Goal: Transaction & Acquisition: Download file/media

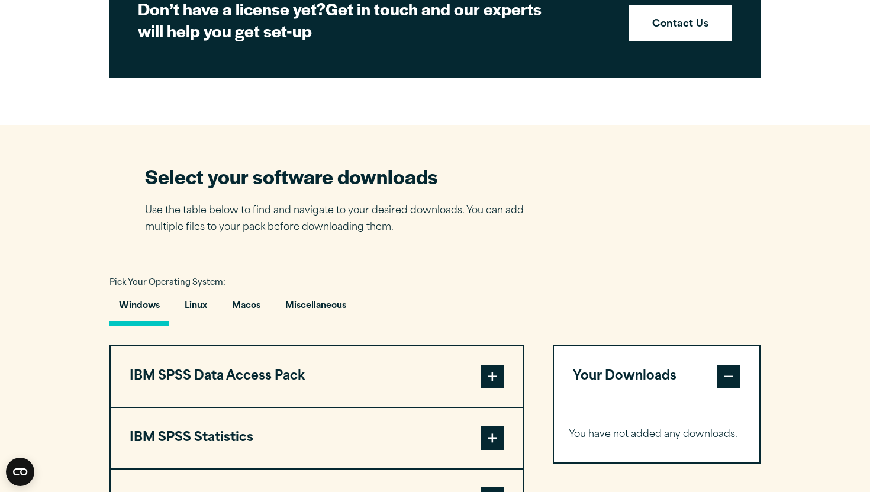
scroll to position [627, 0]
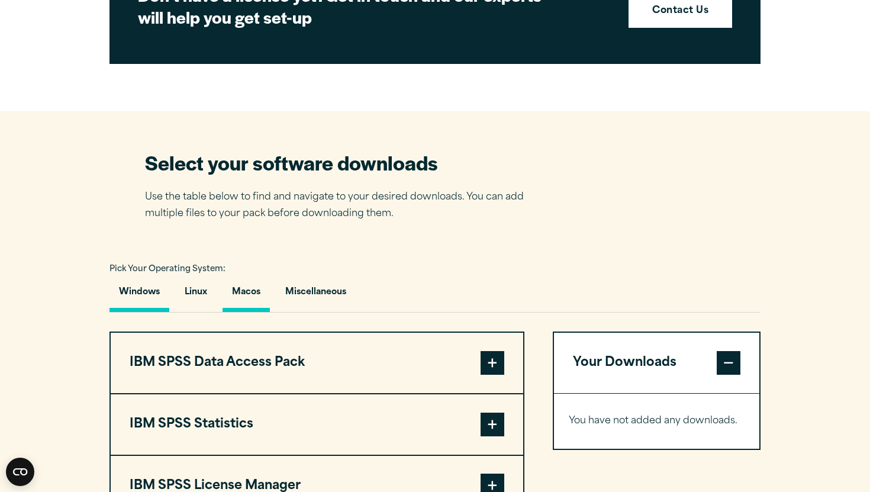
click at [260, 310] on button "Macos" at bounding box center [245, 295] width 47 height 34
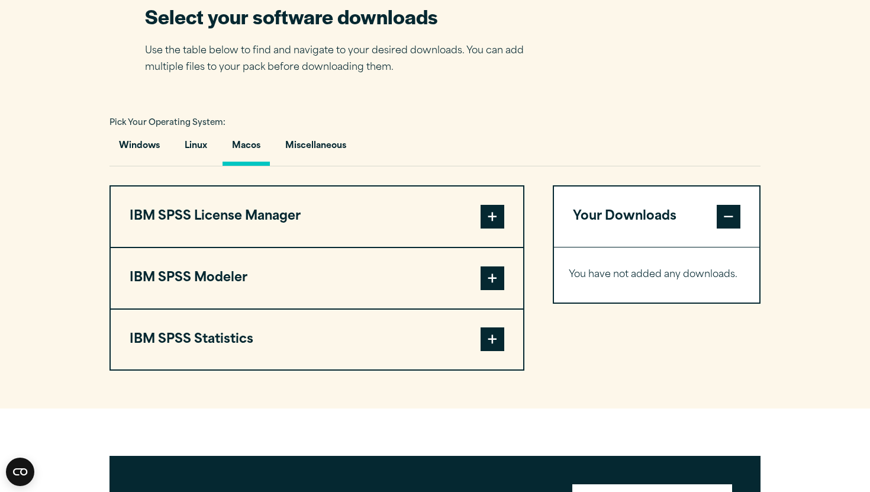
scroll to position [776, 0]
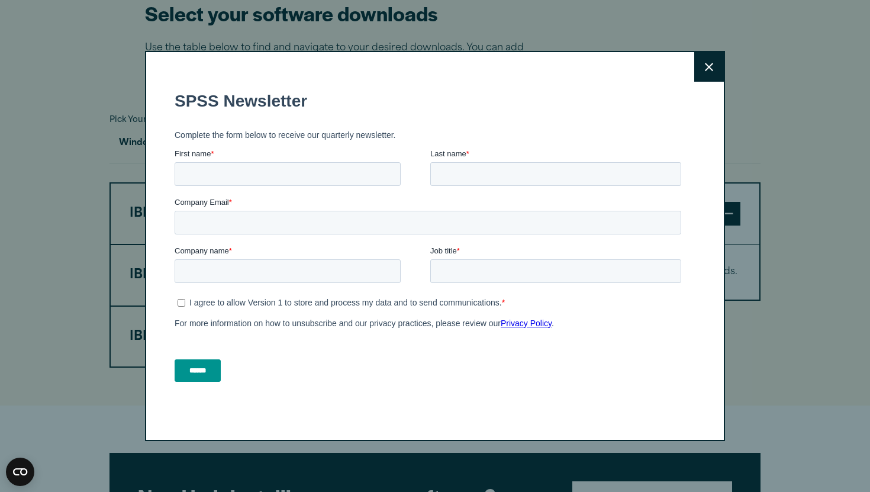
click at [703, 73] on button "Close" at bounding box center [709, 67] width 30 height 30
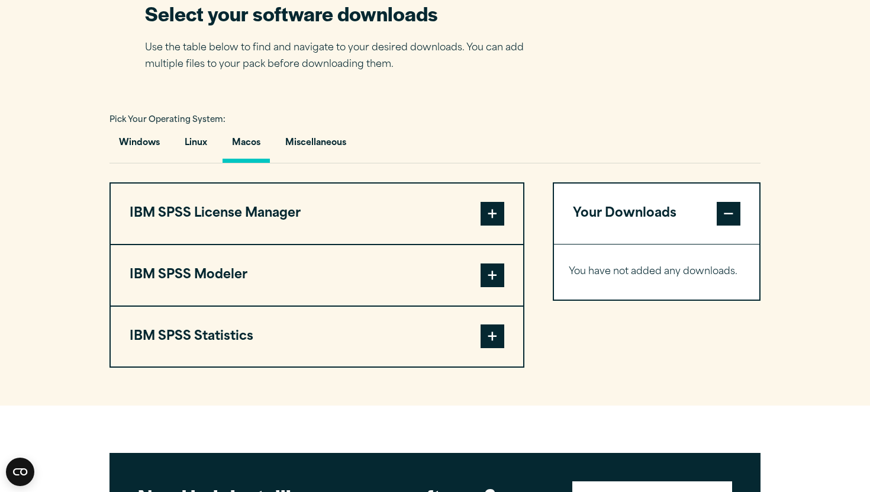
click at [378, 329] on input "Company name *" at bounding box center [288, 337] width 226 height 24
click at [462, 342] on button "IBM SPSS Statistics" at bounding box center [317, 336] width 412 height 60
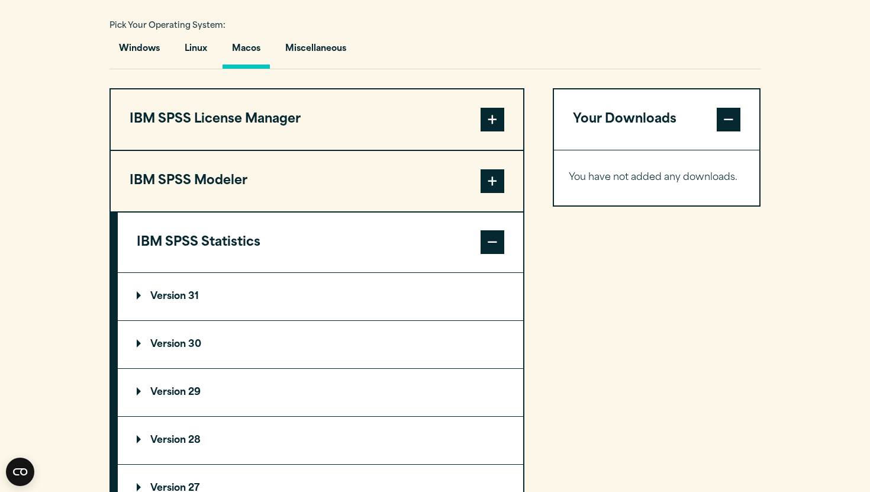
scroll to position [886, 0]
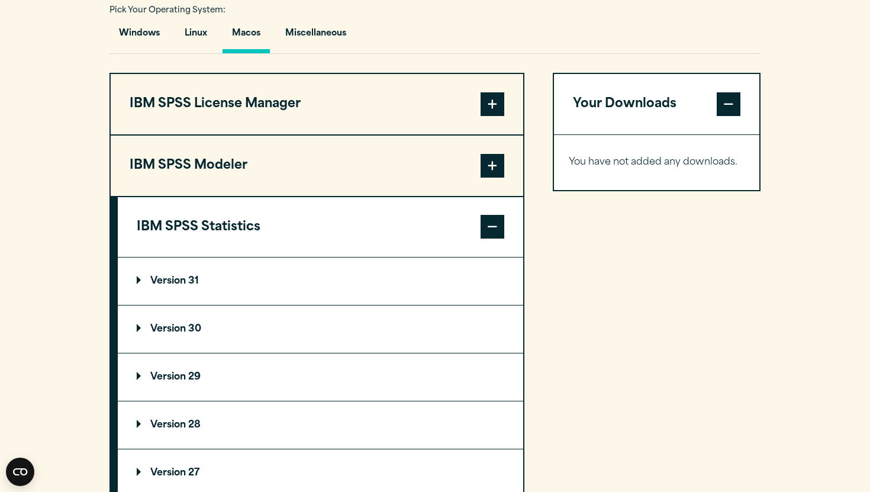
click at [321, 384] on summary "Version 29" at bounding box center [320, 376] width 405 height 47
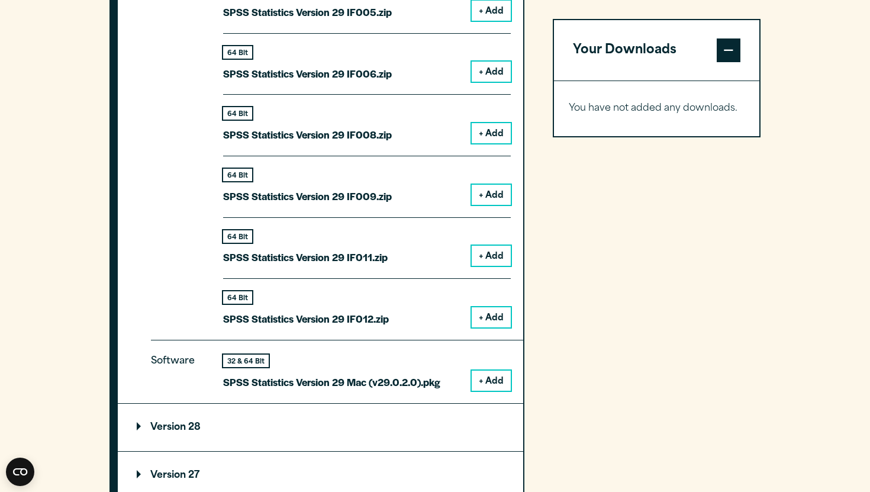
scroll to position [1501, 0]
click at [487, 382] on button "+ Add" at bounding box center [491, 380] width 39 height 20
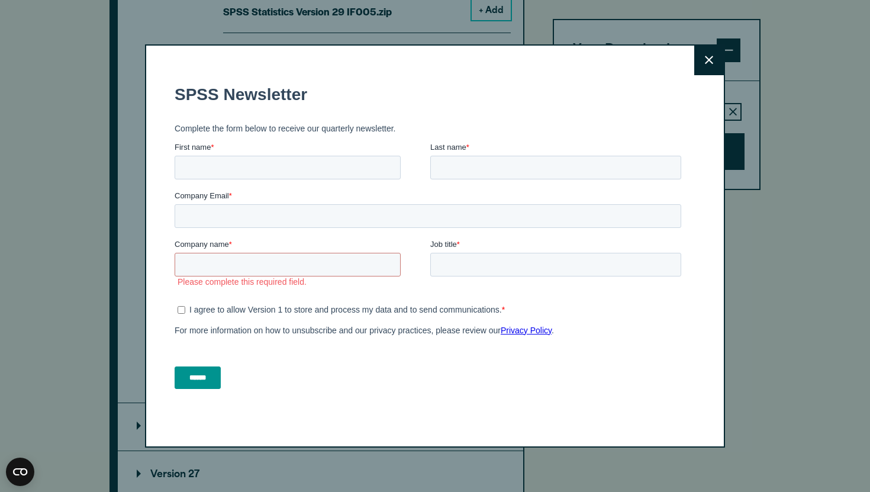
click at [699, 64] on button "Close" at bounding box center [709, 61] width 30 height 30
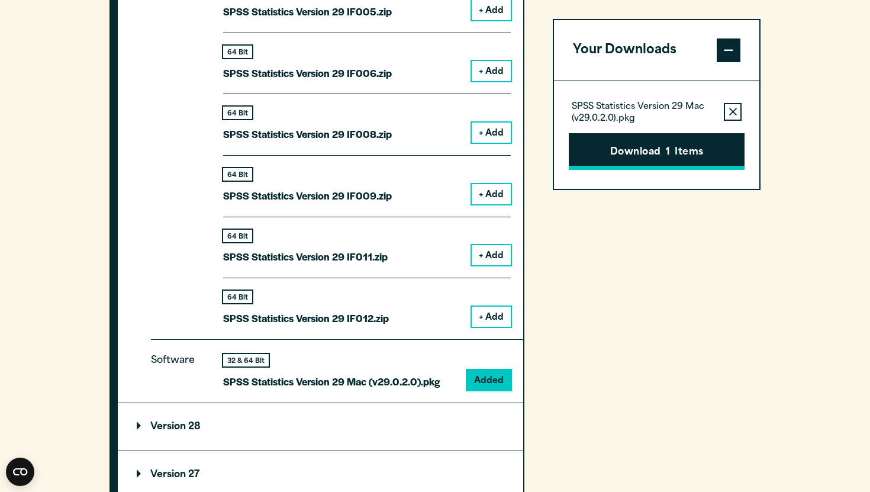
click at [638, 149] on button "Download 1 Items" at bounding box center [657, 151] width 176 height 37
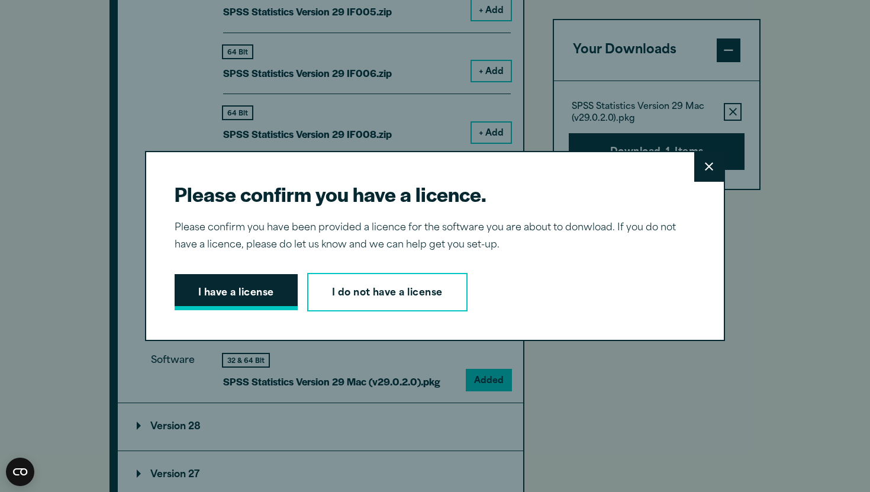
click at [271, 298] on button "I have a license" at bounding box center [236, 292] width 123 height 37
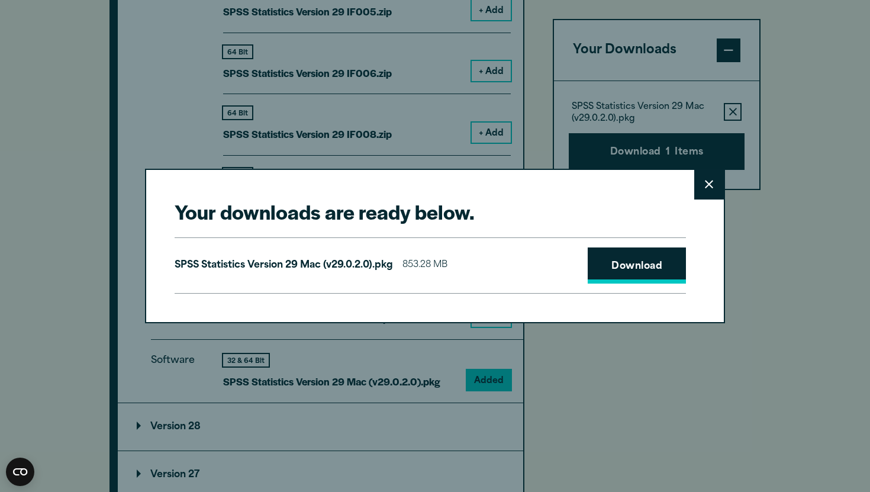
click at [603, 261] on link "Download" at bounding box center [636, 265] width 98 height 37
